Goal: Navigation & Orientation: Understand site structure

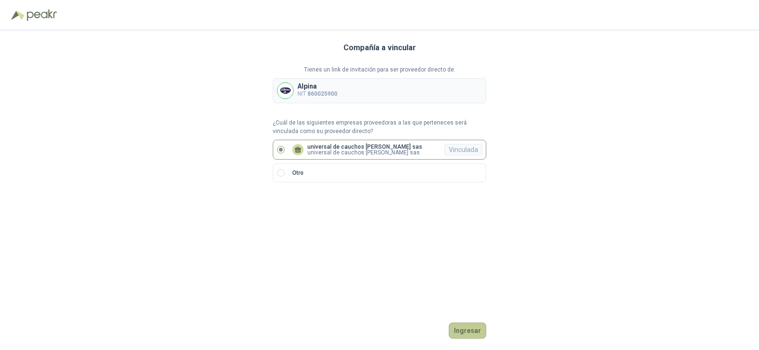
click at [478, 331] on button "Ingresar" at bounding box center [467, 331] width 37 height 16
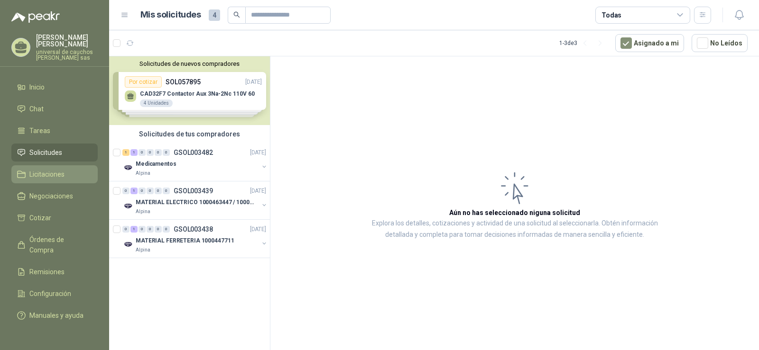
click at [66, 170] on li "Licitaciones" at bounding box center [54, 174] width 75 height 10
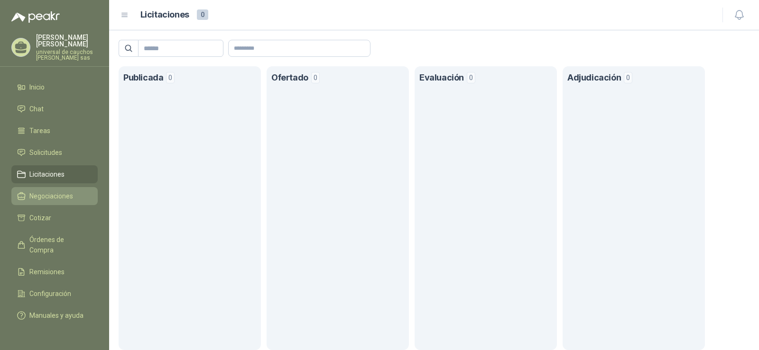
click at [68, 196] on span "Negociaciones" at bounding box center [51, 196] width 44 height 10
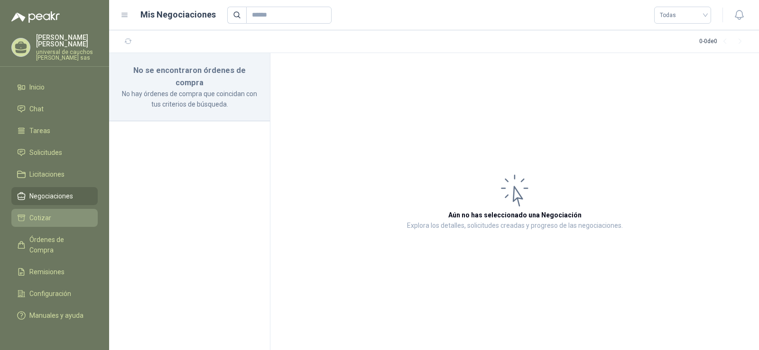
click at [55, 216] on li "Cotizar" at bounding box center [54, 218] width 75 height 10
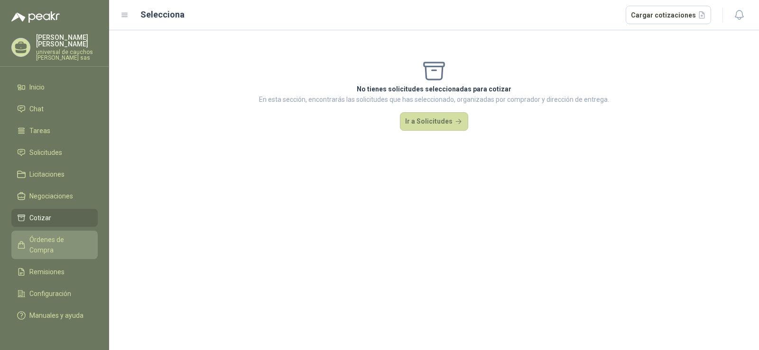
click at [56, 236] on span "Órdenes de Compra" at bounding box center [58, 245] width 59 height 21
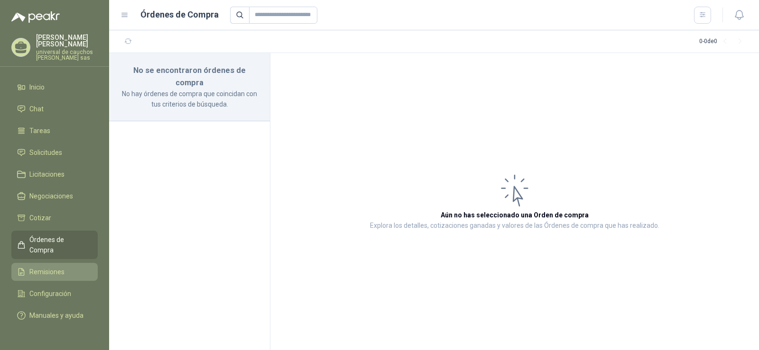
click at [50, 267] on span "Remisiones" at bounding box center [46, 272] width 35 height 10
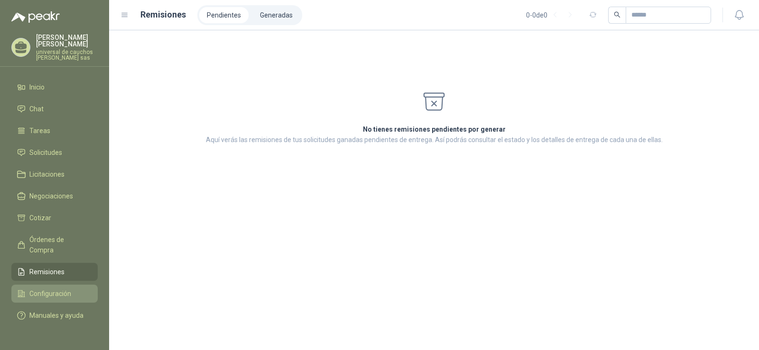
click at [42, 289] on span "Configuración" at bounding box center [50, 294] width 42 height 10
